Goal: Navigation & Orientation: Find specific page/section

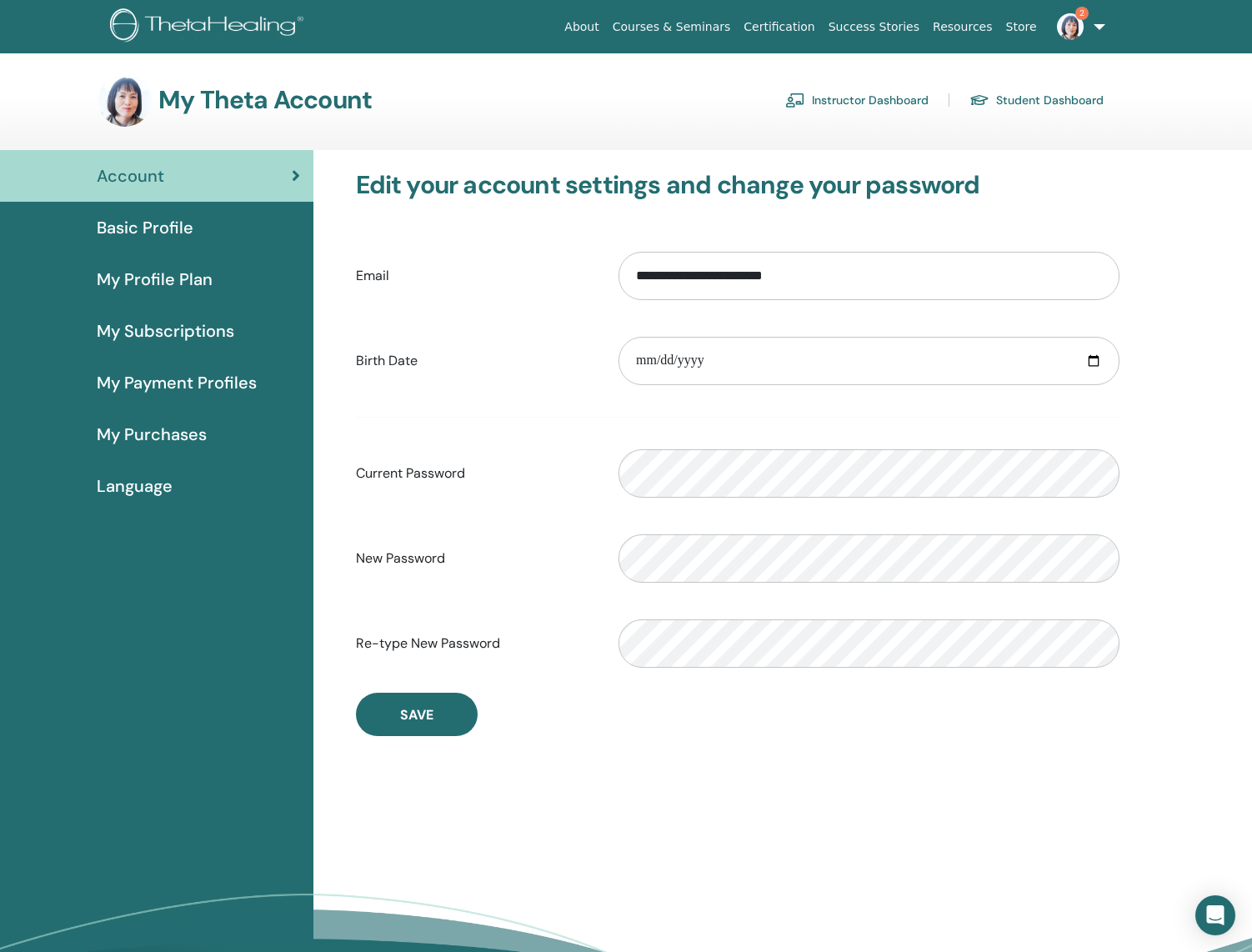
drag, startPoint x: 1075, startPoint y: 27, endPoint x: 1076, endPoint y: 36, distance: 9.1
click at [1075, 27] on img at bounding box center [1070, 26] width 27 height 27
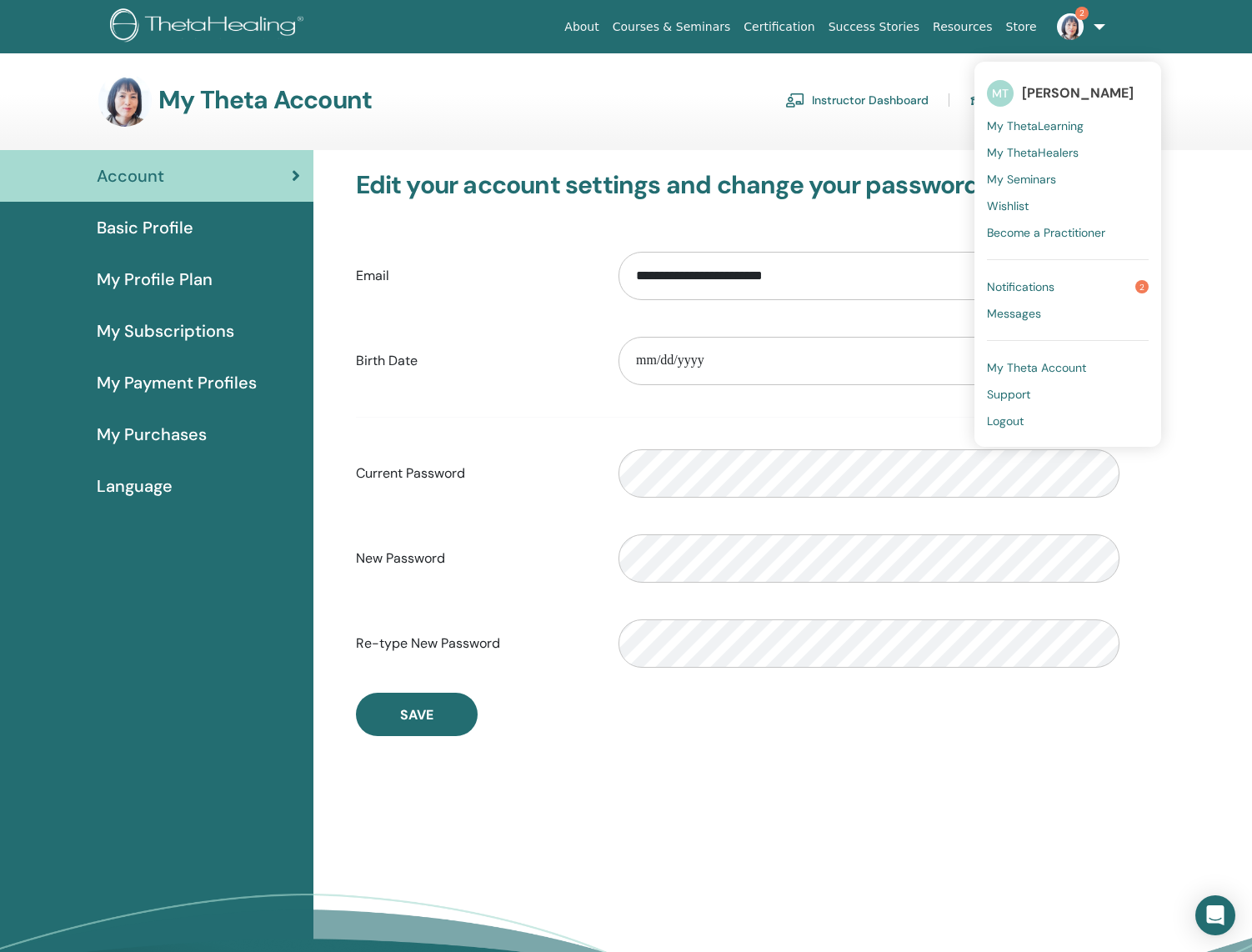
click at [1035, 282] on span "Notifications" at bounding box center [1020, 286] width 67 height 15
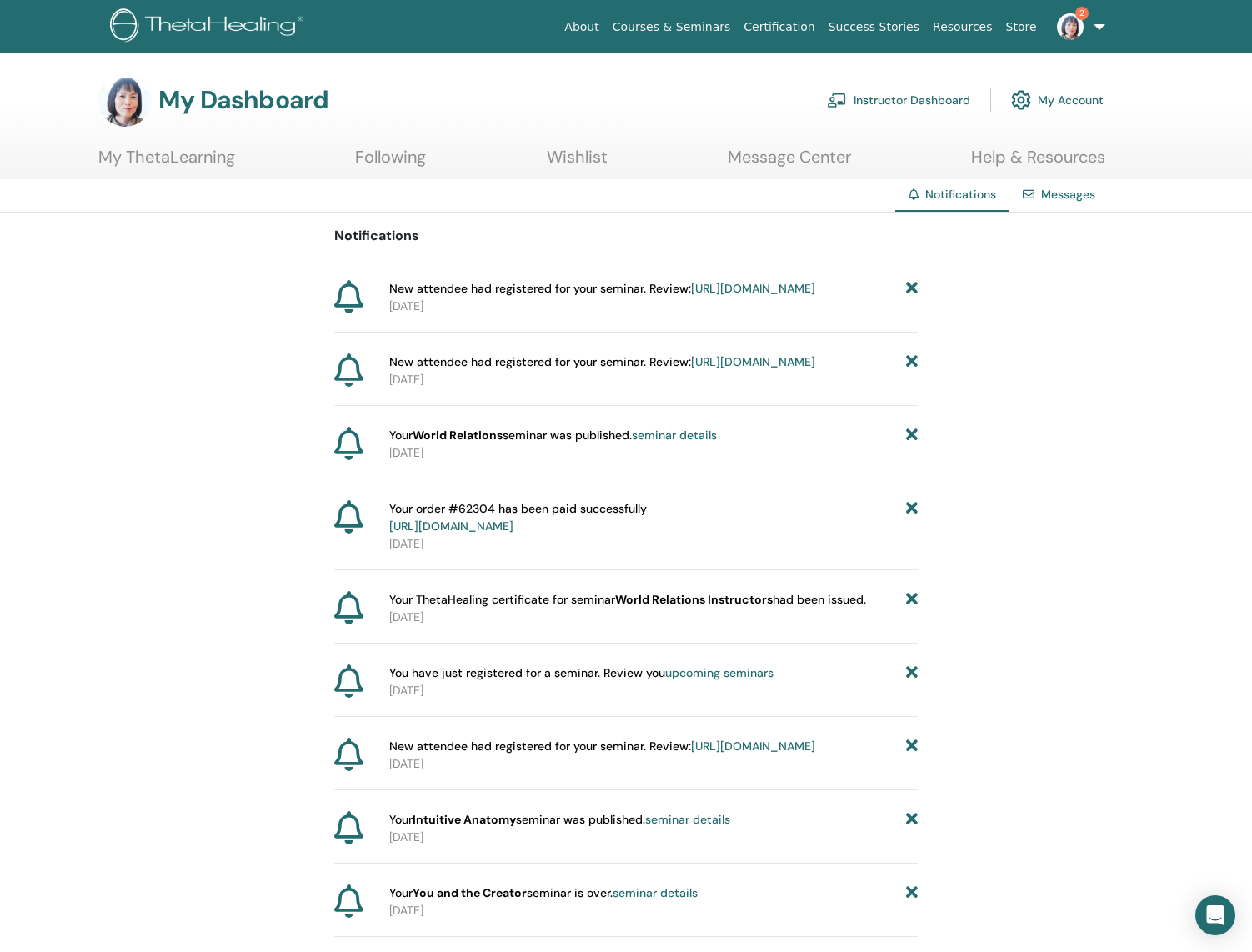
click at [691, 369] on link "https://member.thetahealing.com/instructor/seminar/377862/attendees" at bounding box center [753, 361] width 124 height 15
